Goal: Task Accomplishment & Management: Manage account settings

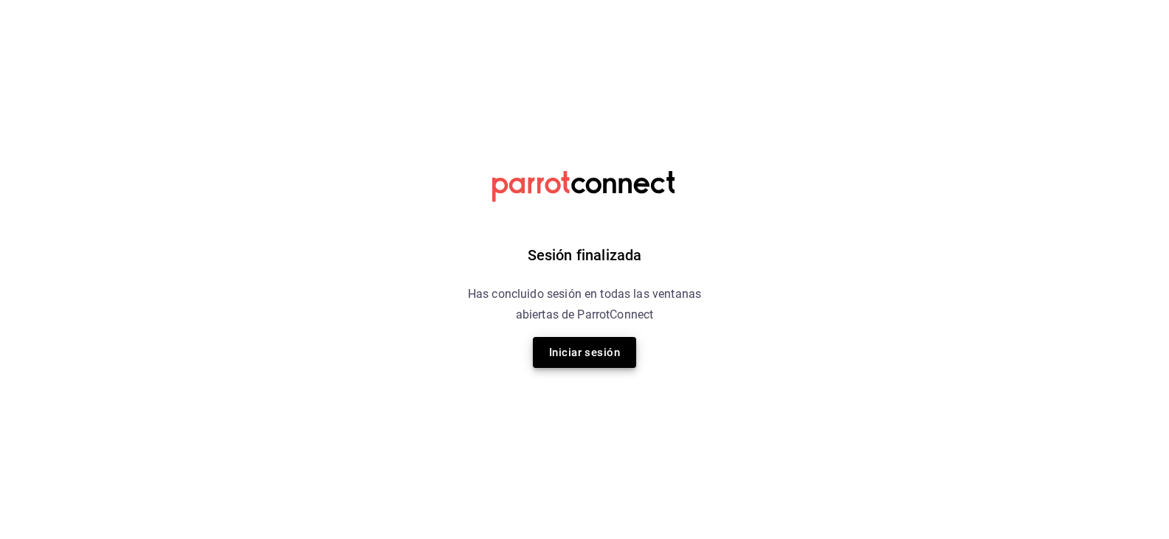
click at [587, 363] on button "Iniciar sesión" at bounding box center [584, 352] width 103 height 31
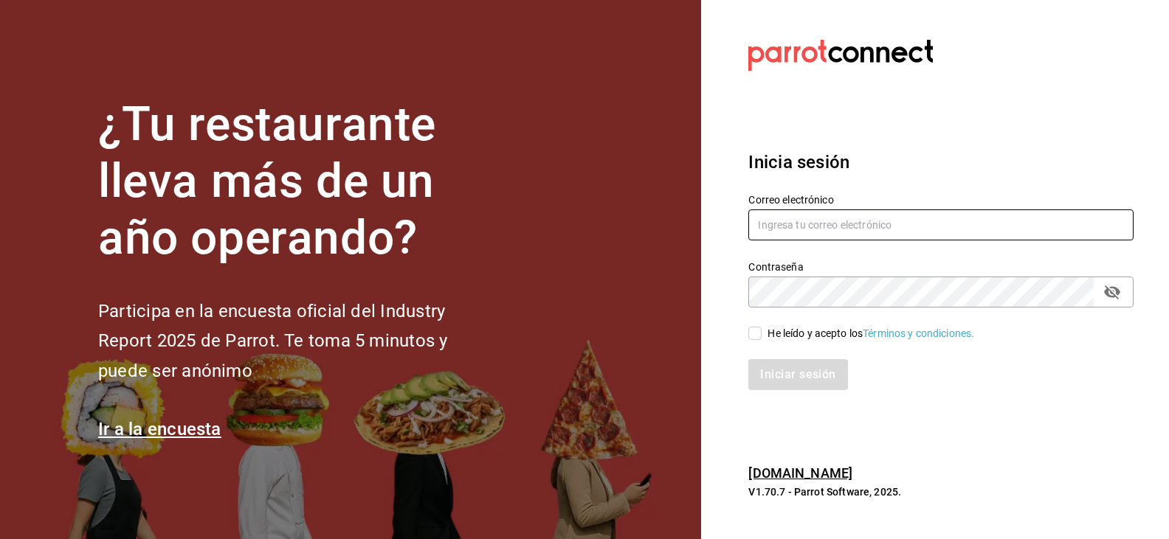
type input "[EMAIL_ADDRESS][DOMAIN_NAME]"
click at [756, 337] on input "He leído y acepto los Términos y condiciones." at bounding box center [754, 333] width 13 height 13
checkbox input "true"
click at [876, 229] on input "[EMAIL_ADDRESS][DOMAIN_NAME]" at bounding box center [940, 225] width 385 height 31
type input "[EMAIL_ADDRESS][DOMAIN_NAME]"
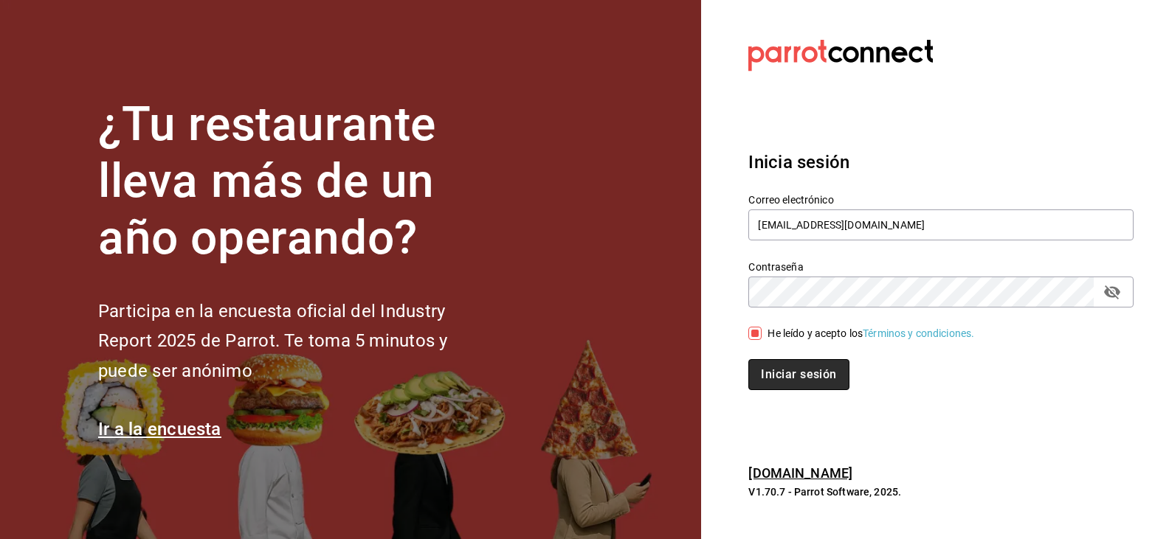
click at [801, 367] on button "Iniciar sesión" at bounding box center [798, 374] width 100 height 31
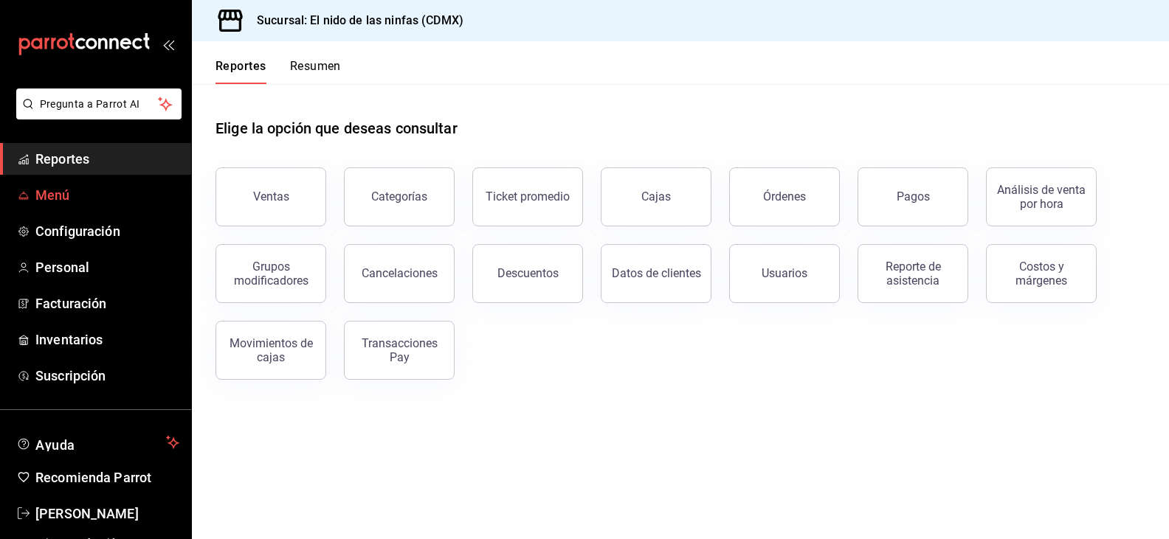
click at [78, 193] on span "Menú" at bounding box center [107, 195] width 144 height 20
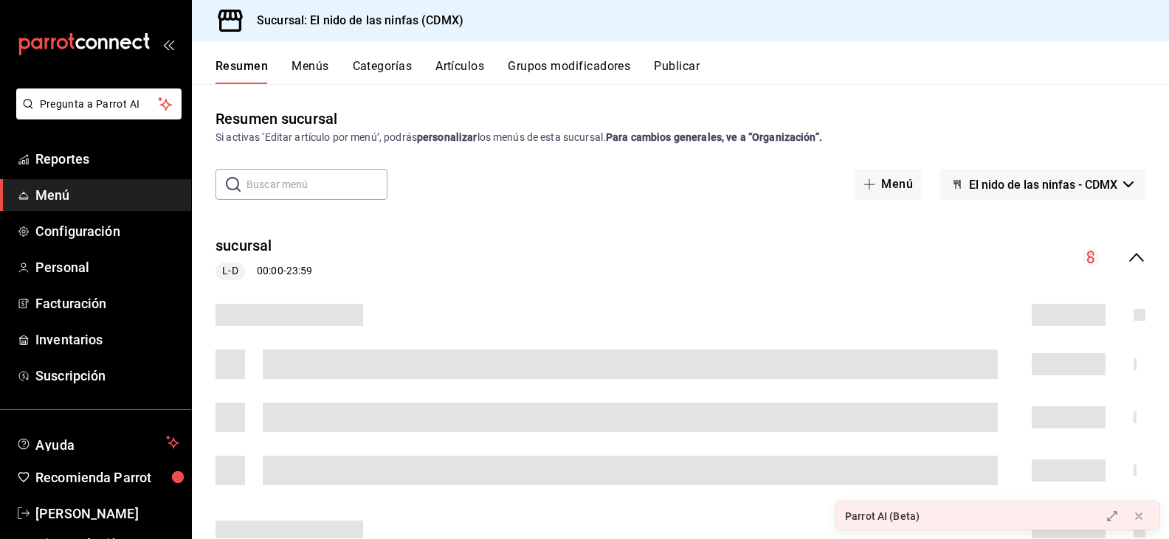
click at [291, 63] on button "Menús" at bounding box center [309, 71] width 37 height 25
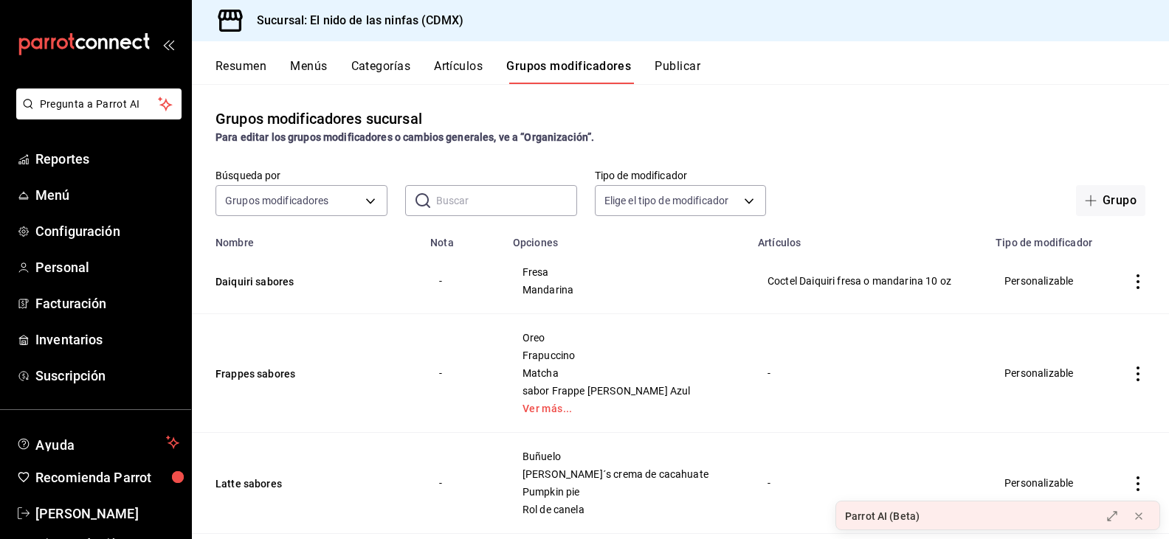
scroll to position [221, 0]
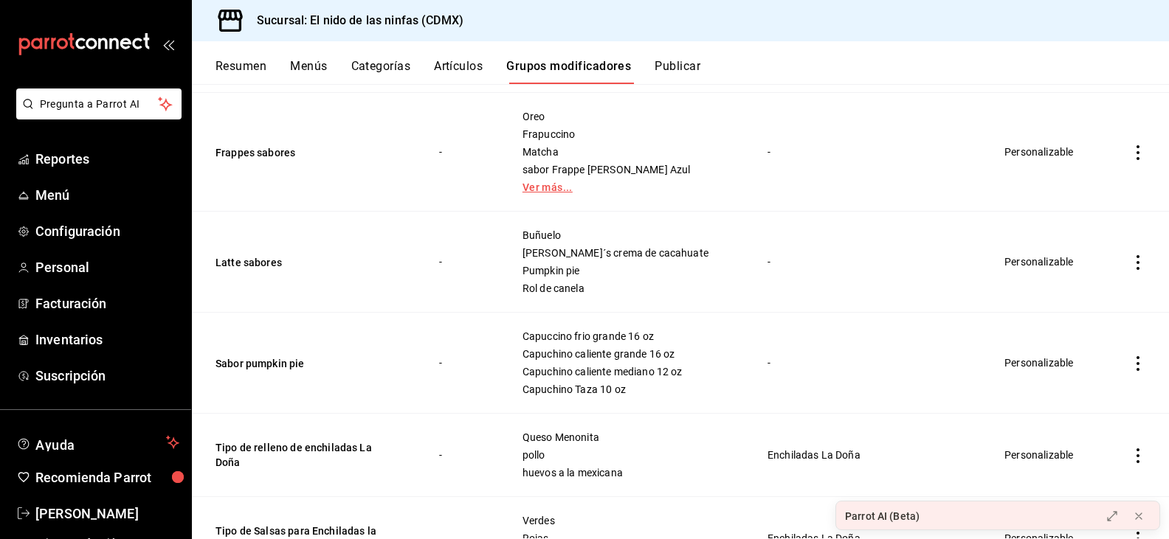
click at [549, 187] on link "Ver más..." at bounding box center [626, 187] width 208 height 10
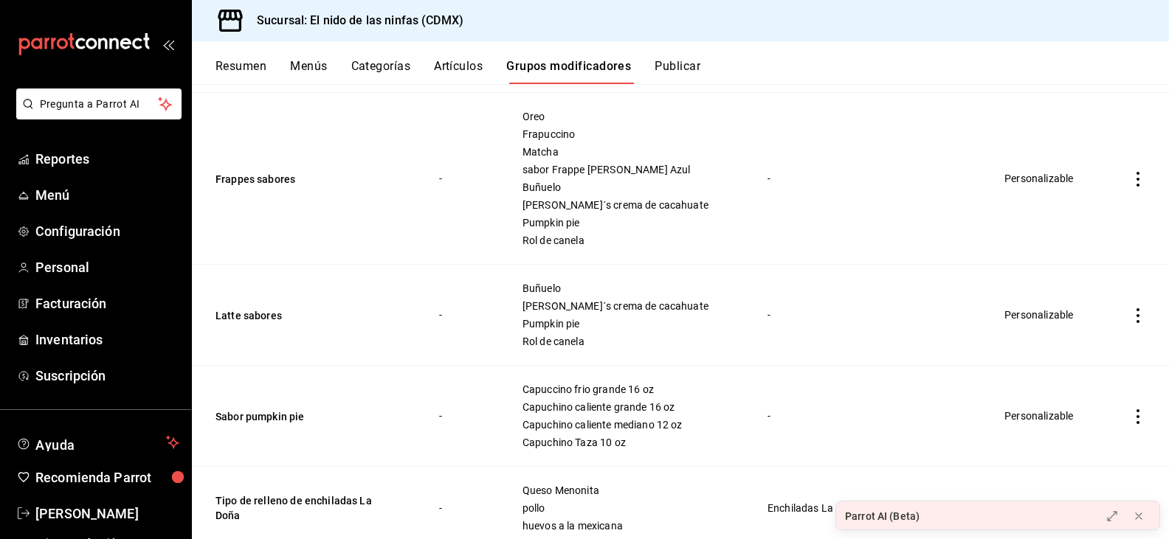
click at [1131, 176] on icon "actions" at bounding box center [1137, 179] width 15 height 15
click at [1077, 218] on span "Editar" at bounding box center [1082, 213] width 38 height 15
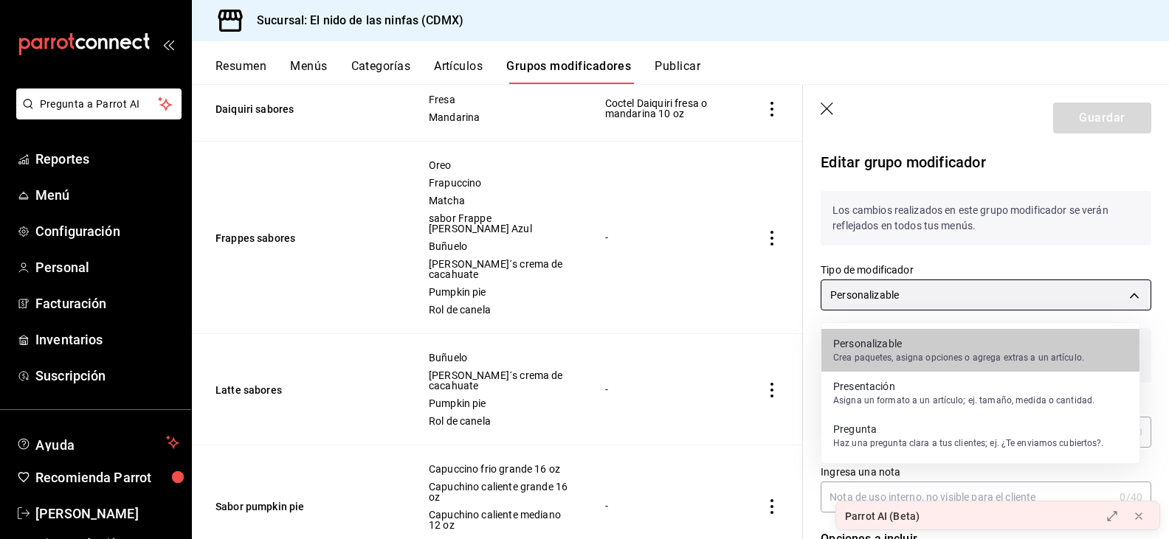
click at [1122, 291] on body "Pregunta a Parrot AI Reportes Menú Configuración Personal Facturación Inventari…" at bounding box center [584, 269] width 1169 height 539
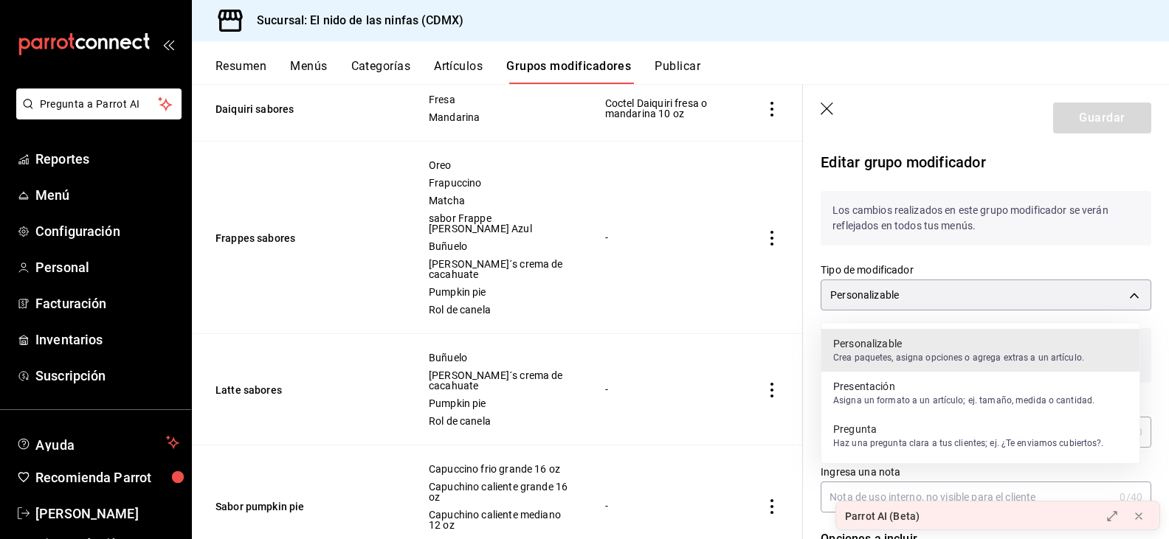
click at [1128, 289] on div at bounding box center [584, 269] width 1169 height 539
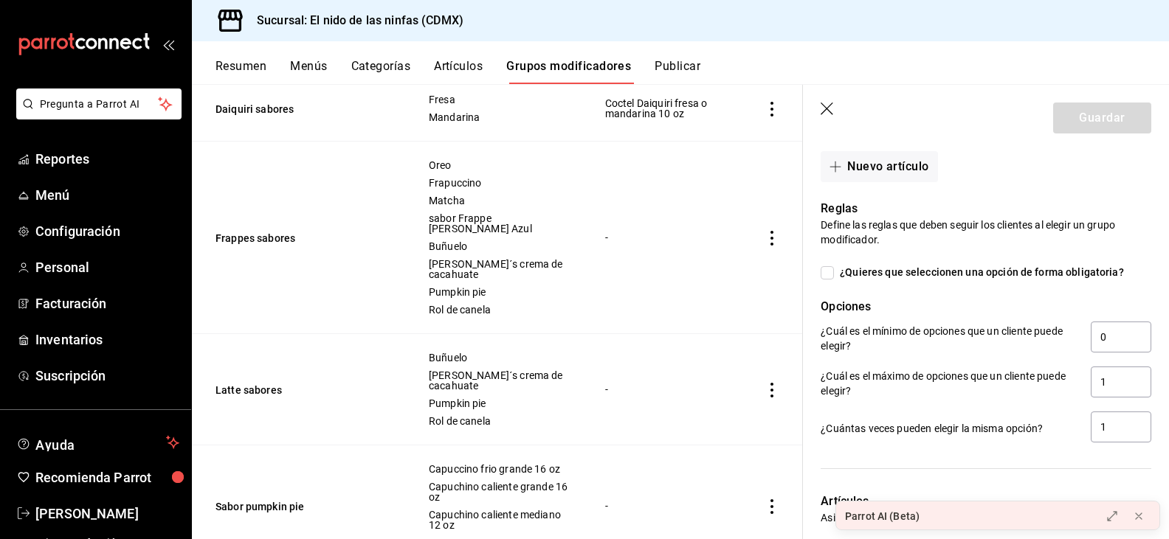
scroll to position [1033, 0]
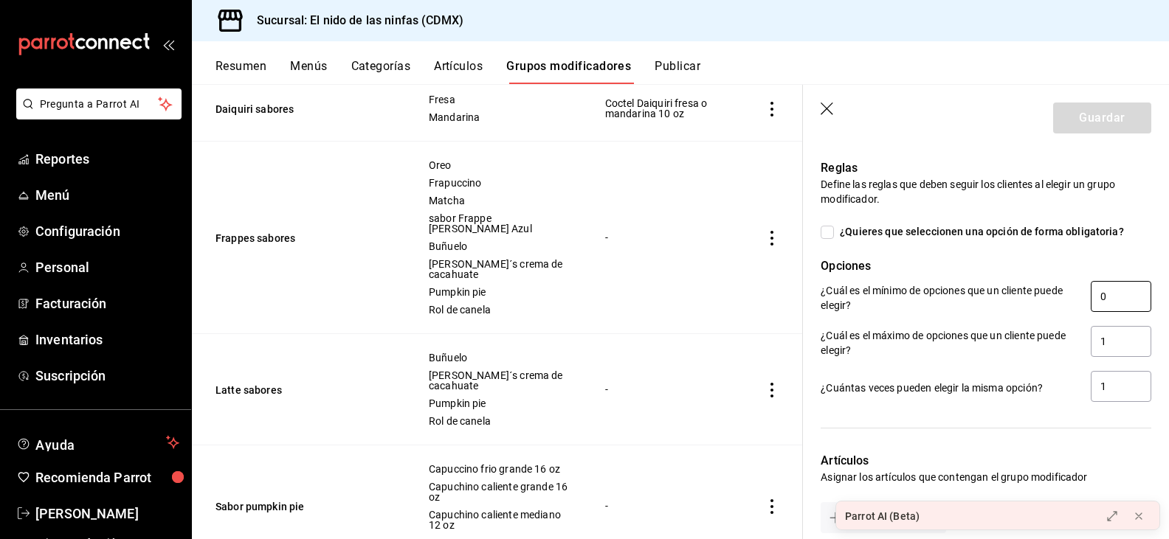
click at [1099, 281] on input "0" at bounding box center [1121, 296] width 61 height 31
type input "0"
type input "1"
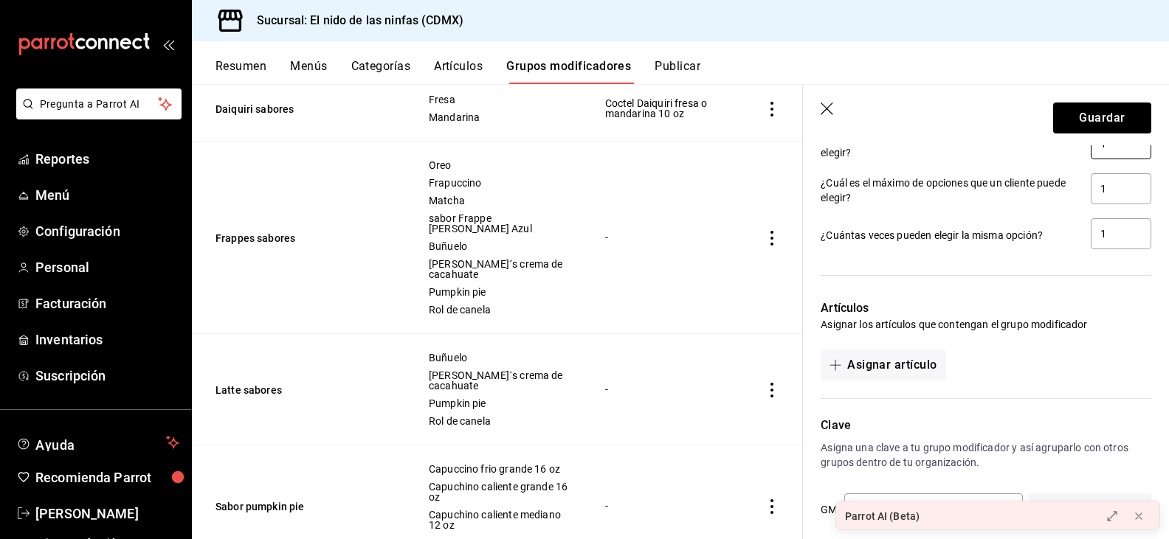
scroll to position [1187, 0]
click at [1141, 513] on icon at bounding box center [1139, 517] width 12 height 12
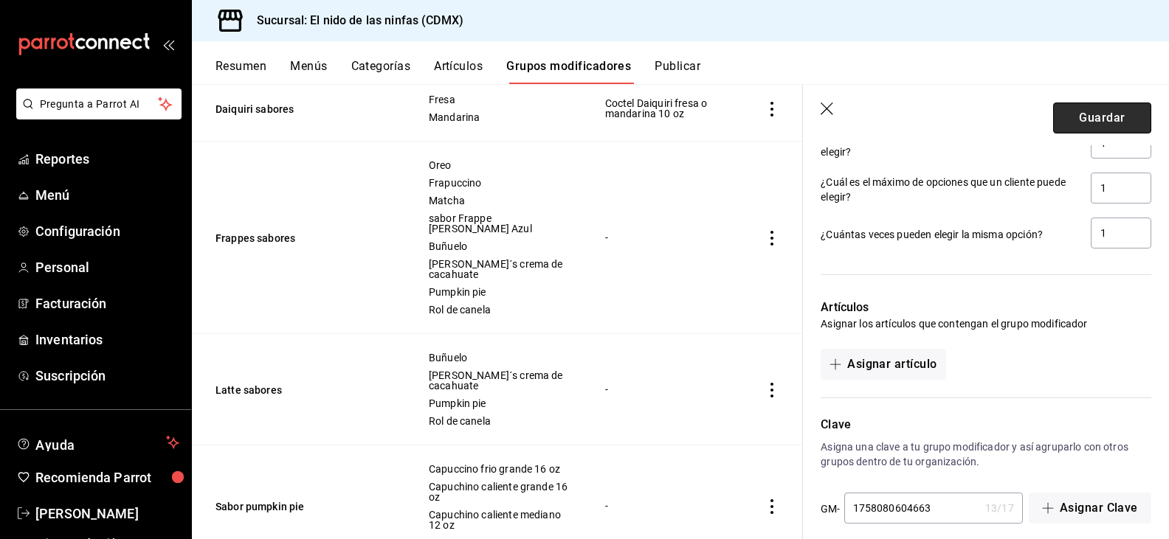
click at [1082, 120] on button "Guardar" at bounding box center [1102, 118] width 98 height 31
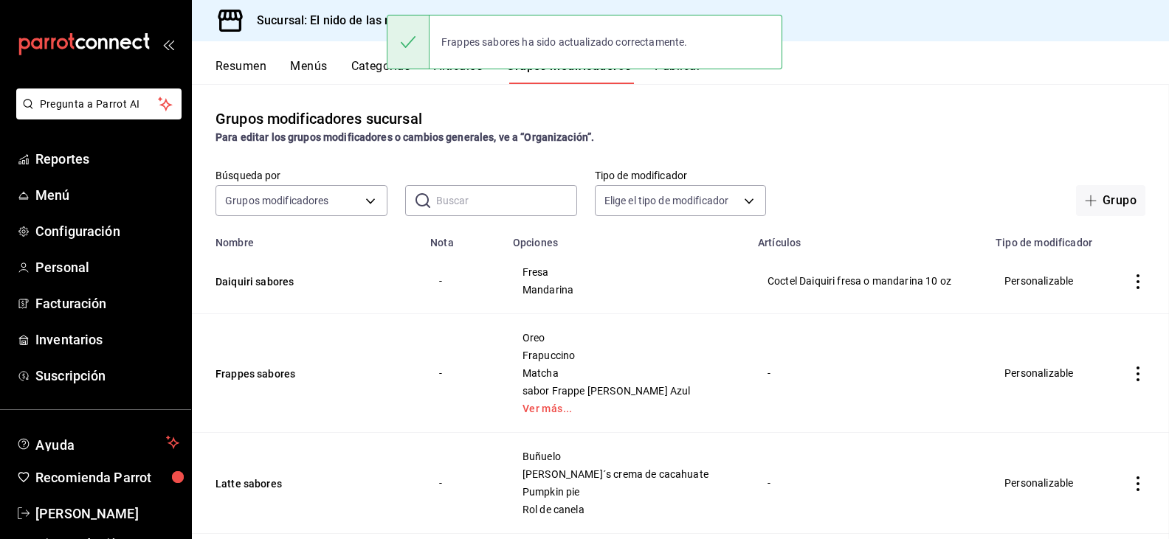
click at [459, 73] on div "Frappes sabores ha sido actualizado correctamente." at bounding box center [585, 41] width 396 height 63
click at [459, 74] on button "Artículos" at bounding box center [458, 71] width 49 height 25
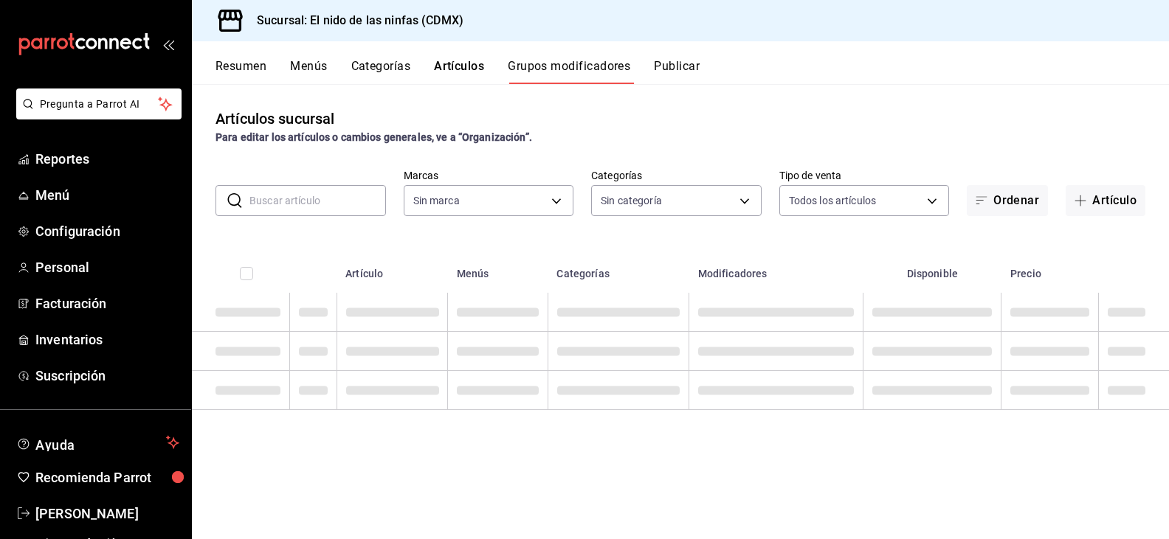
click at [467, 66] on div "Frappes sabores ha sido actualizado correctamente." at bounding box center [585, 42] width 396 height 55
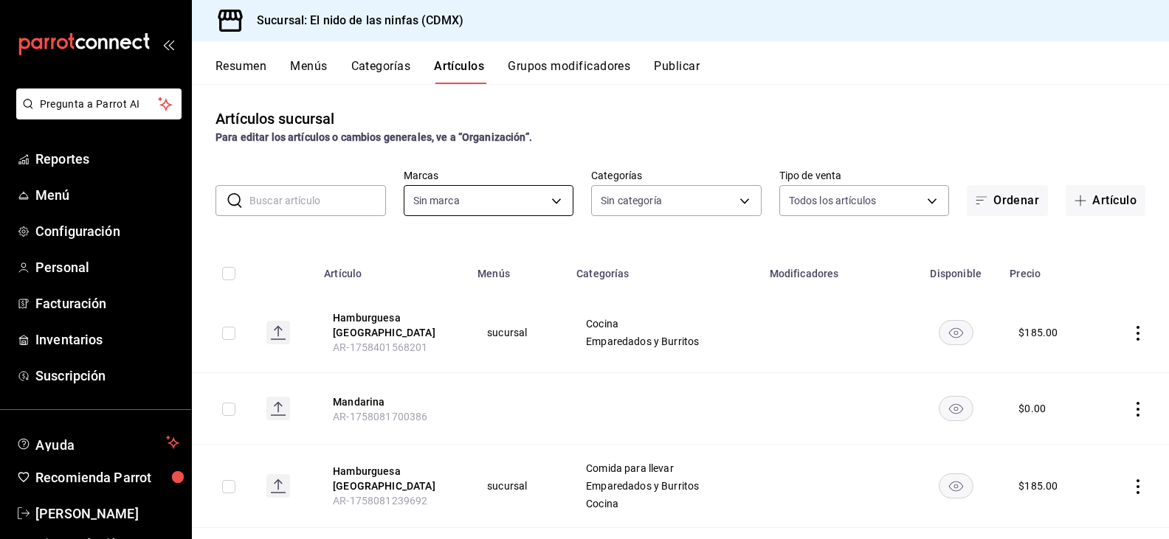
type input "d2e7f705-a92e-4b5a-9c7a-3f8867cbe88b"
type input "5c205893-a101-45fe-a5e9-0d3a7003fba1,4b68dad8-5fea-4f89-9963-c0d84c3836ef,d07fc…"
click at [353, 194] on input "text" at bounding box center [317, 201] width 137 height 30
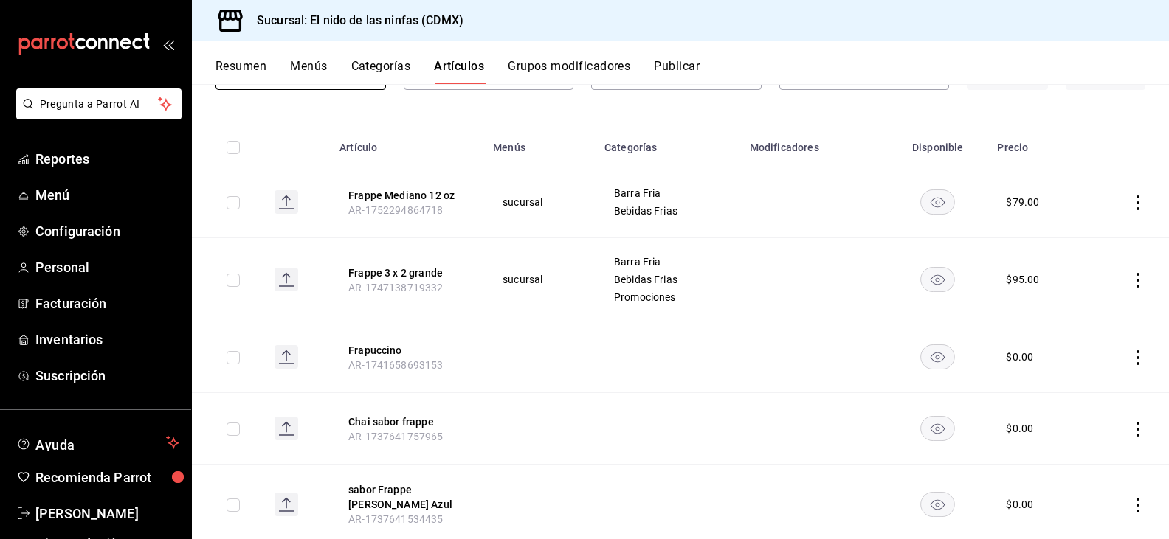
scroll to position [148, 0]
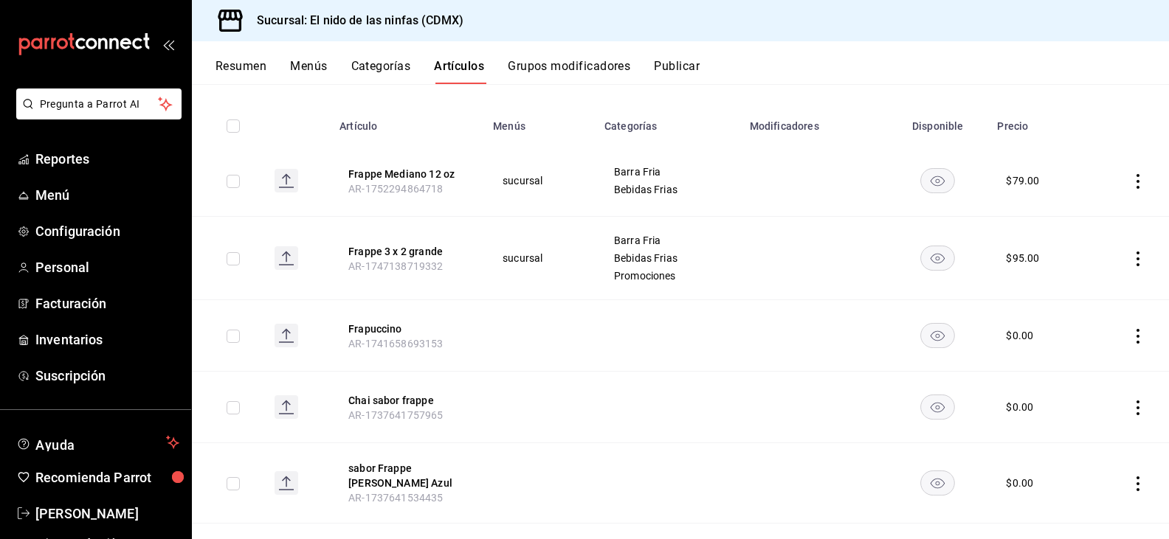
type input "fra"
click at [1130, 338] on icon "actions" at bounding box center [1137, 336] width 15 height 15
click at [1080, 375] on span "Editar" at bounding box center [1082, 369] width 38 height 15
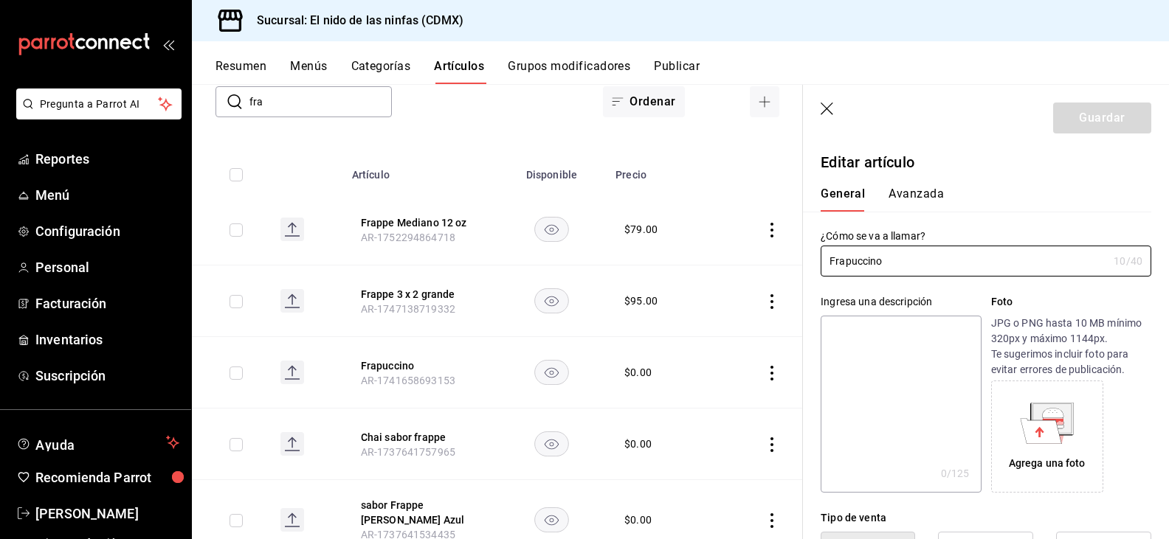
type input "$0.00"
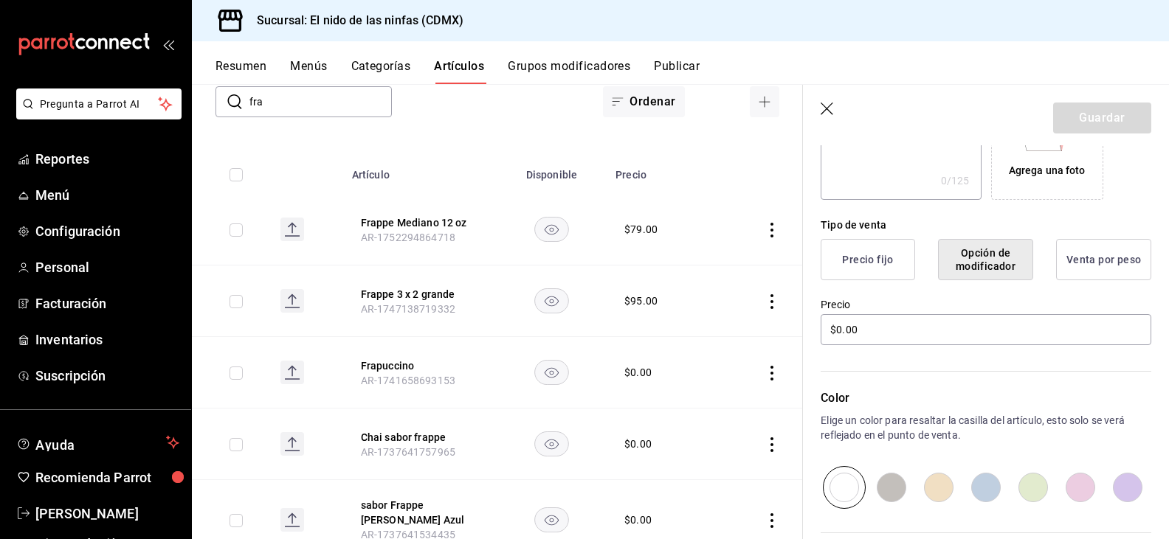
scroll to position [295, 0]
click at [987, 261] on button "Opción de modificador" at bounding box center [985, 257] width 95 height 41
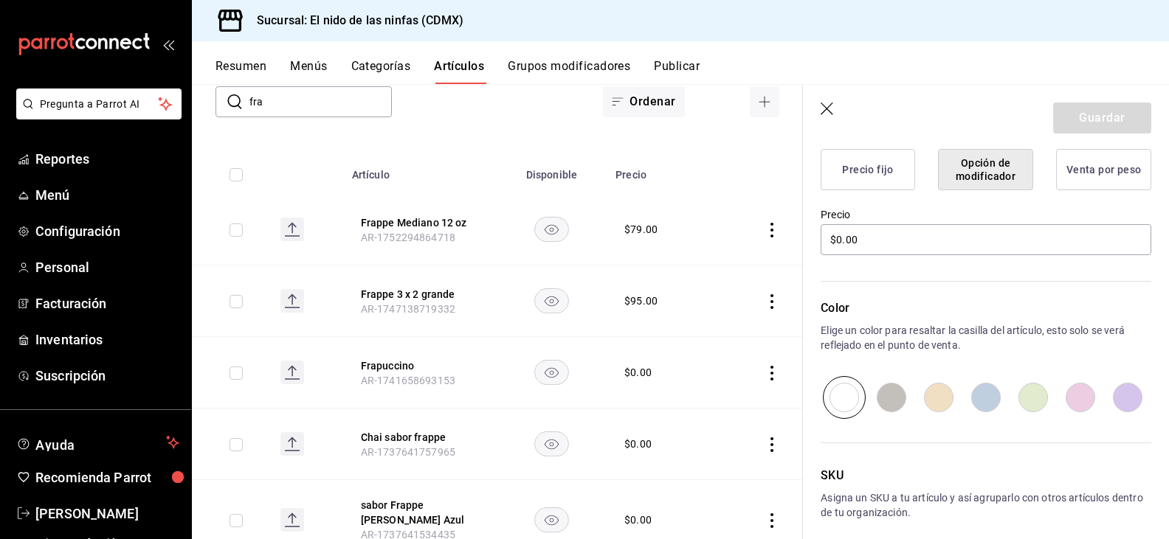
scroll to position [227, 0]
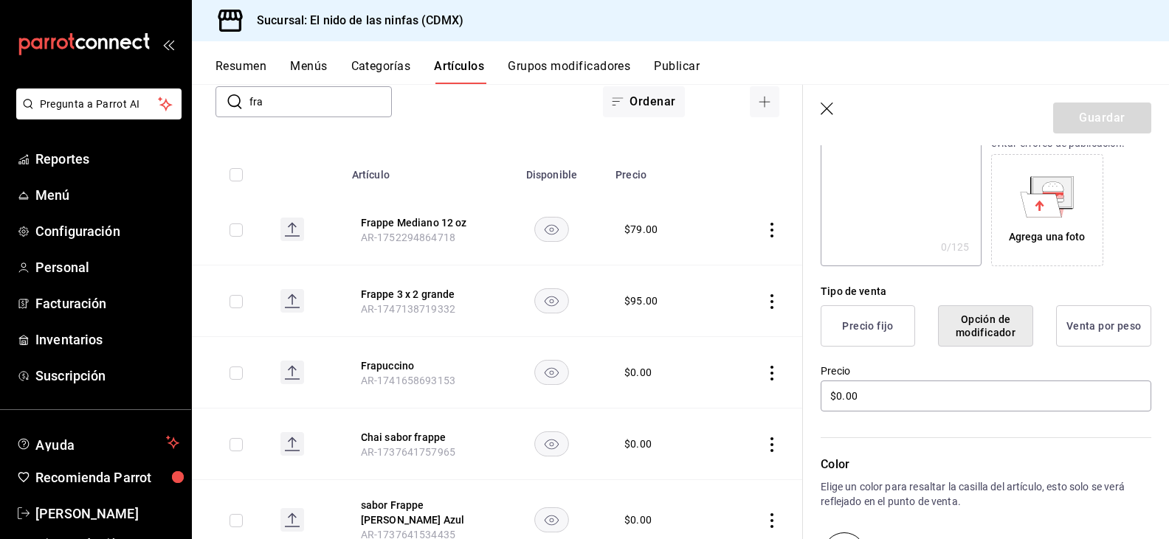
click at [970, 322] on button "Opción de modificador" at bounding box center [985, 325] width 95 height 41
click at [872, 317] on button "Precio fijo" at bounding box center [868, 325] width 94 height 41
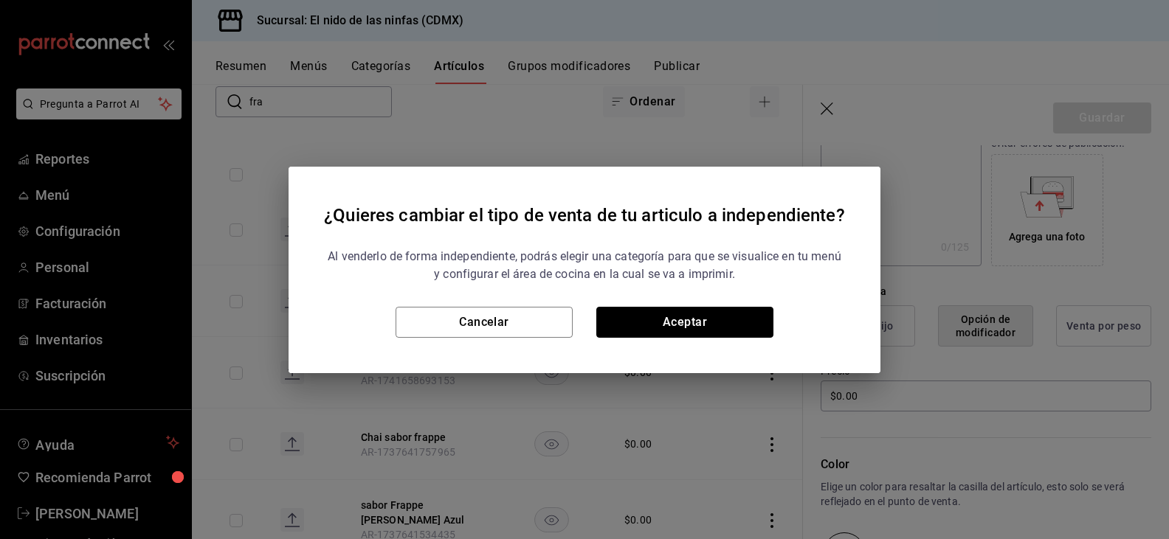
drag, startPoint x: 693, startPoint y: 336, endPoint x: 714, endPoint y: 353, distance: 26.3
click at [694, 336] on button "Aceptar" at bounding box center [684, 322] width 177 height 31
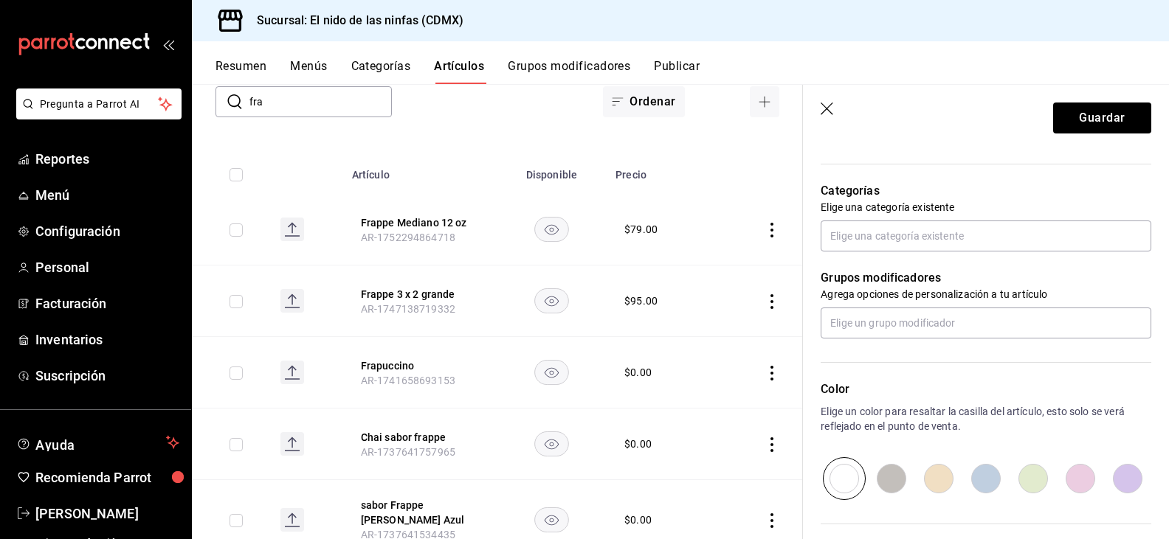
scroll to position [493, 0]
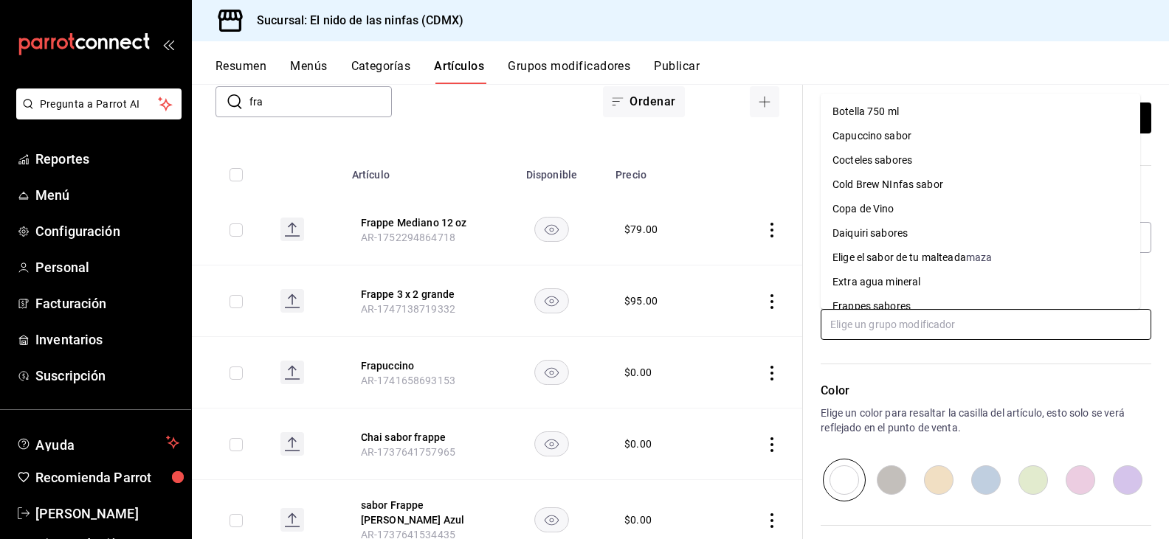
click at [957, 317] on input "text" at bounding box center [986, 324] width 331 height 31
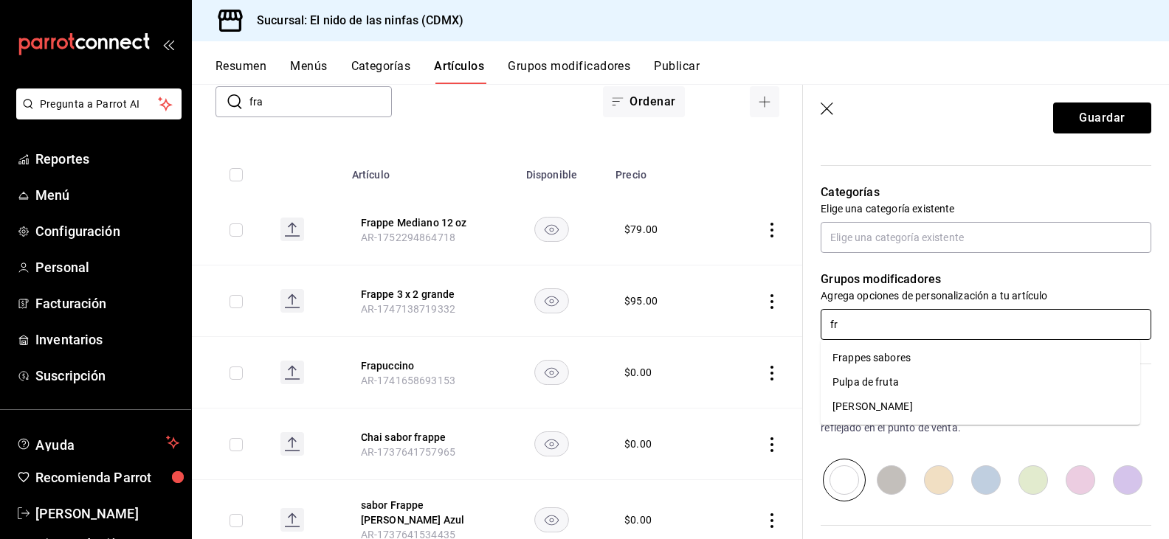
type input "fra"
click at [908, 358] on div "Frappes sabores" at bounding box center [871, 358] width 78 height 15
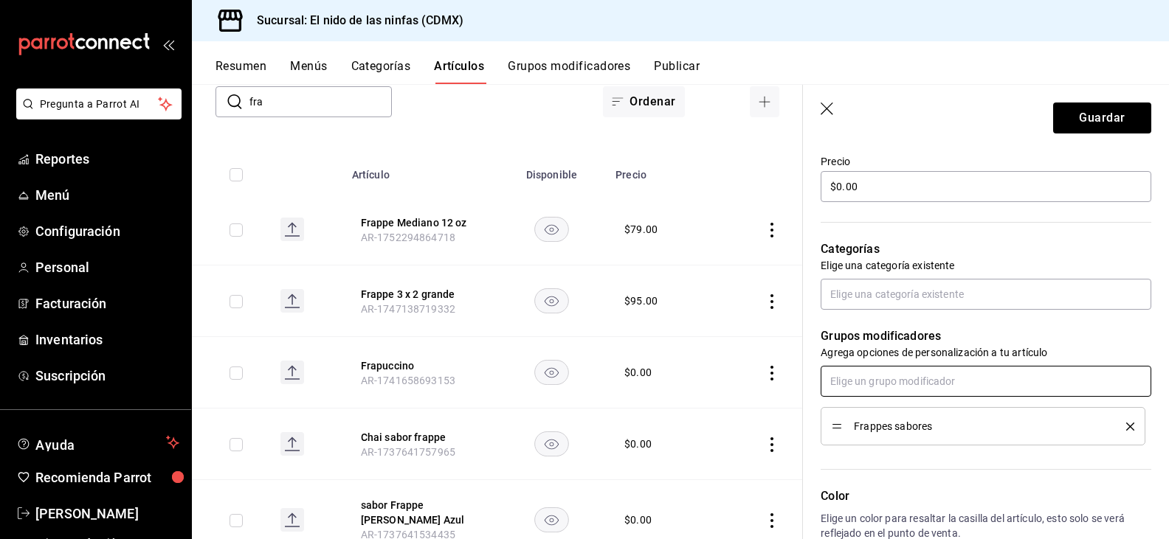
scroll to position [419, 0]
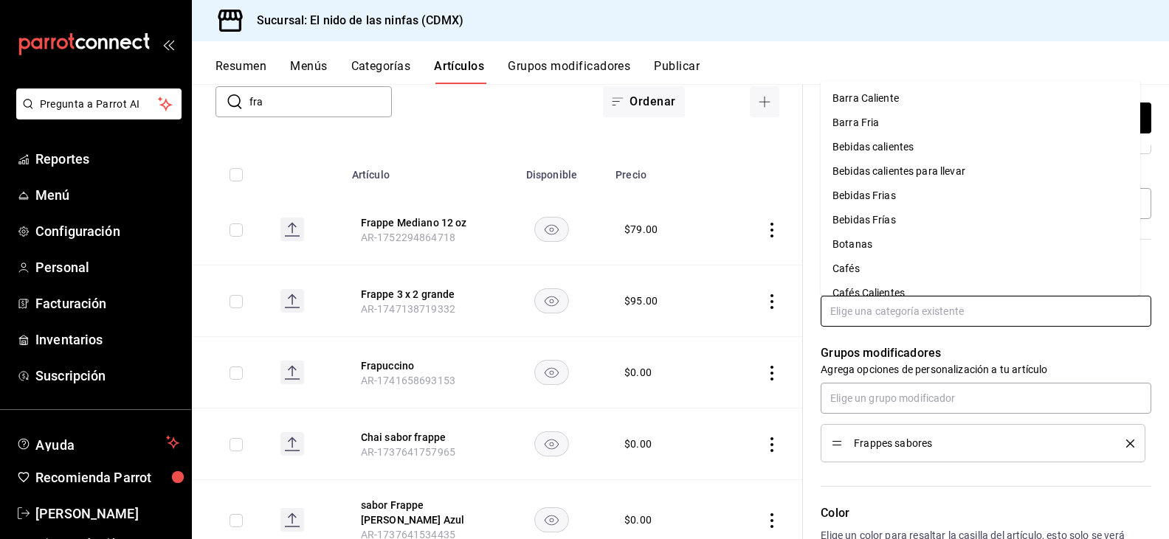
click at [880, 303] on input "text" at bounding box center [986, 311] width 331 height 31
click at [871, 123] on li "Barra Fria" at bounding box center [981, 123] width 320 height 24
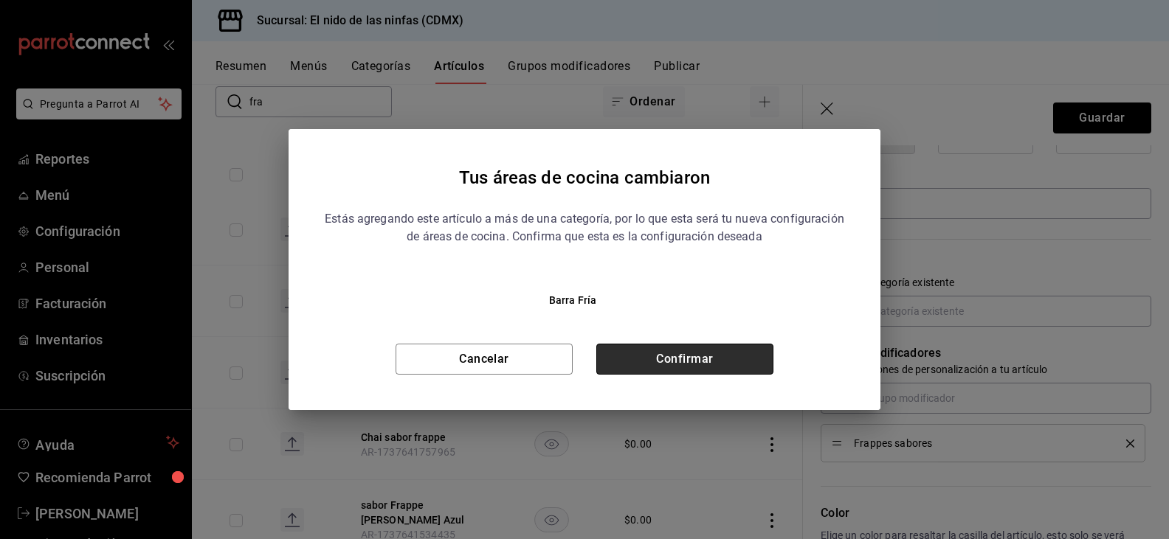
click at [635, 361] on button "Confirmar" at bounding box center [684, 359] width 177 height 31
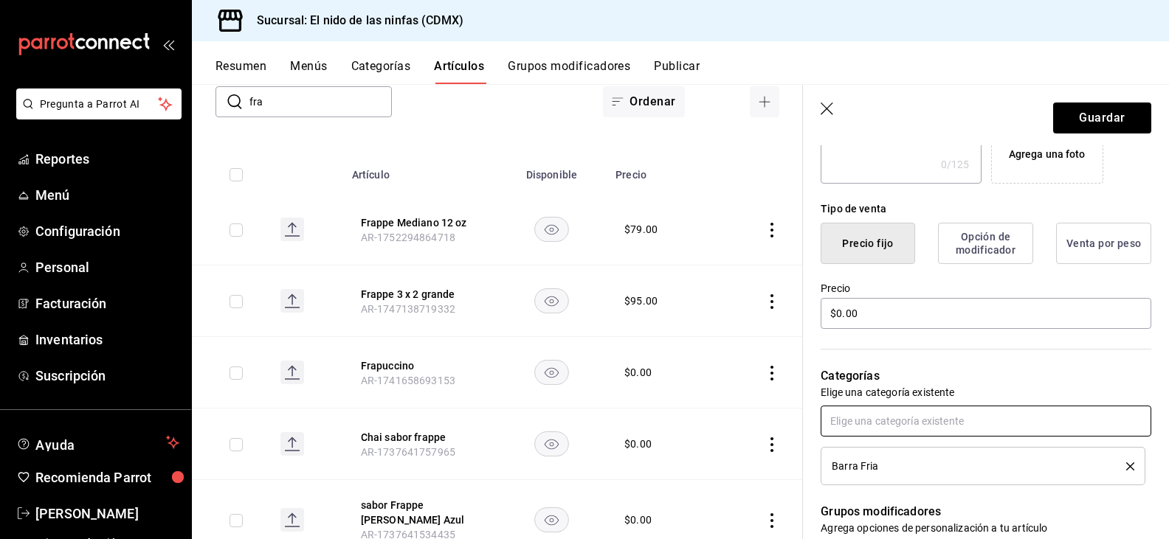
scroll to position [272, 0]
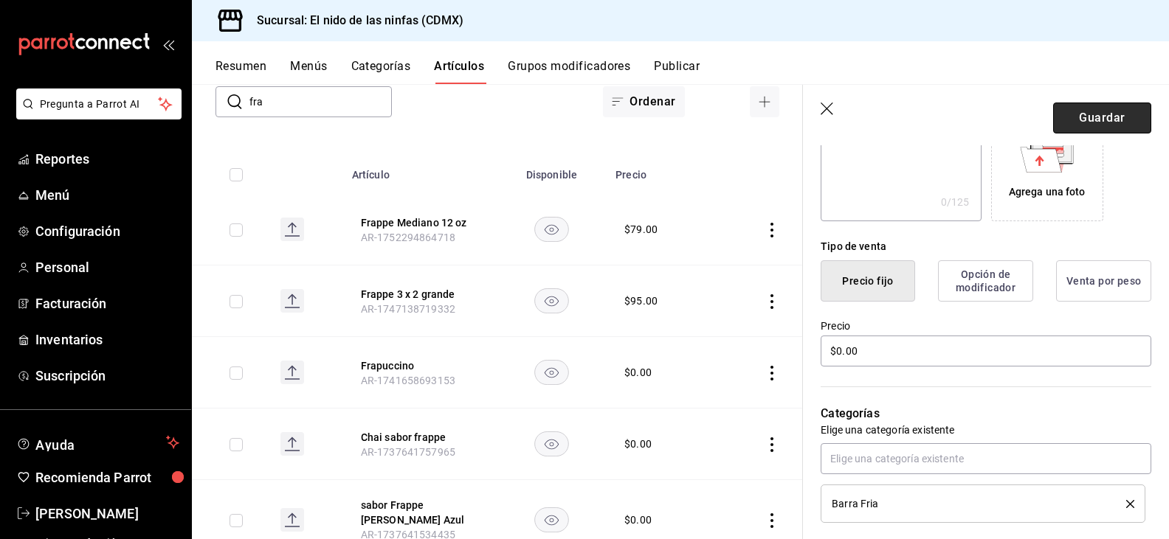
click at [1062, 125] on button "Guardar" at bounding box center [1102, 118] width 98 height 31
